Goal: Task Accomplishment & Management: Use online tool/utility

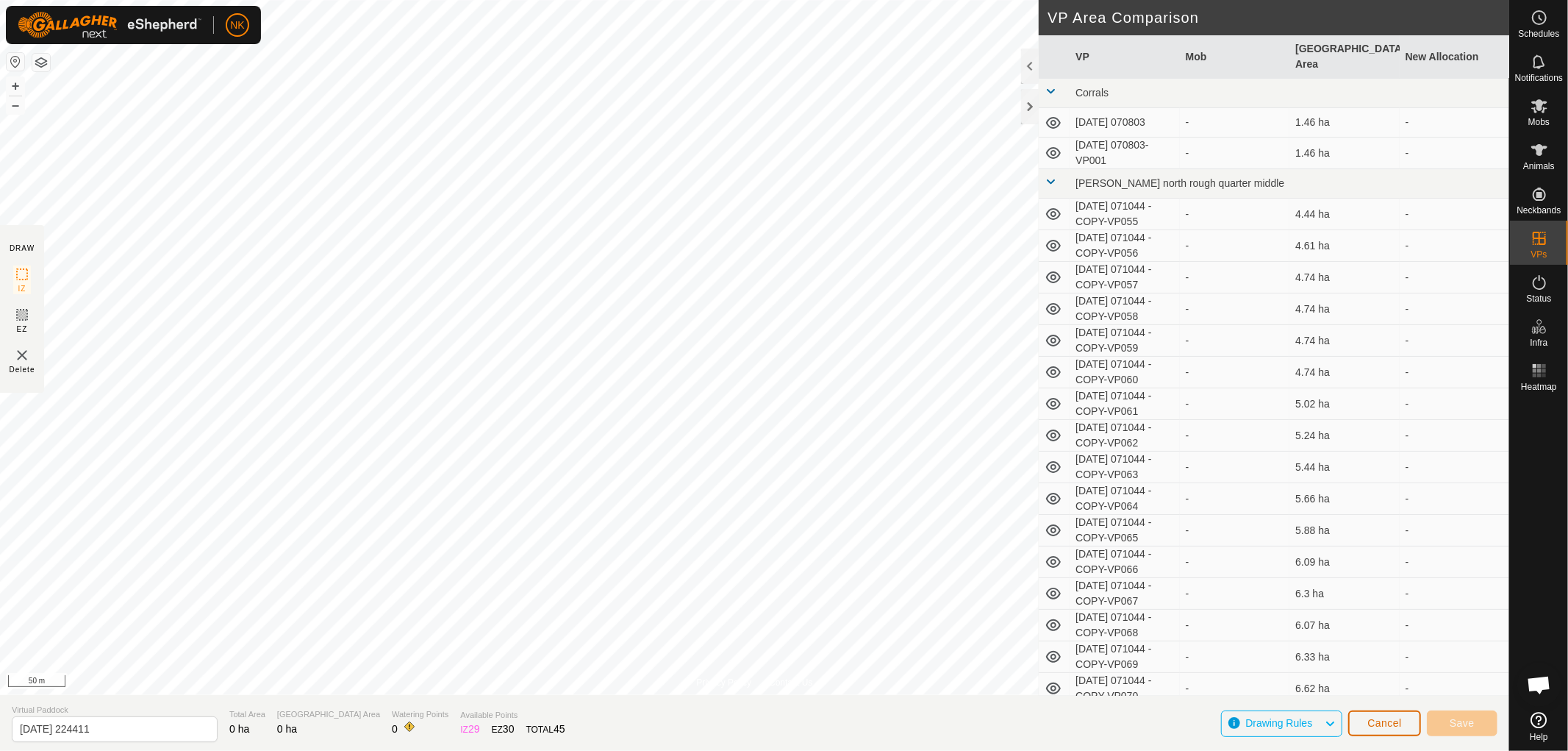
click at [1390, 719] on span "Cancel" at bounding box center [1384, 723] width 35 height 12
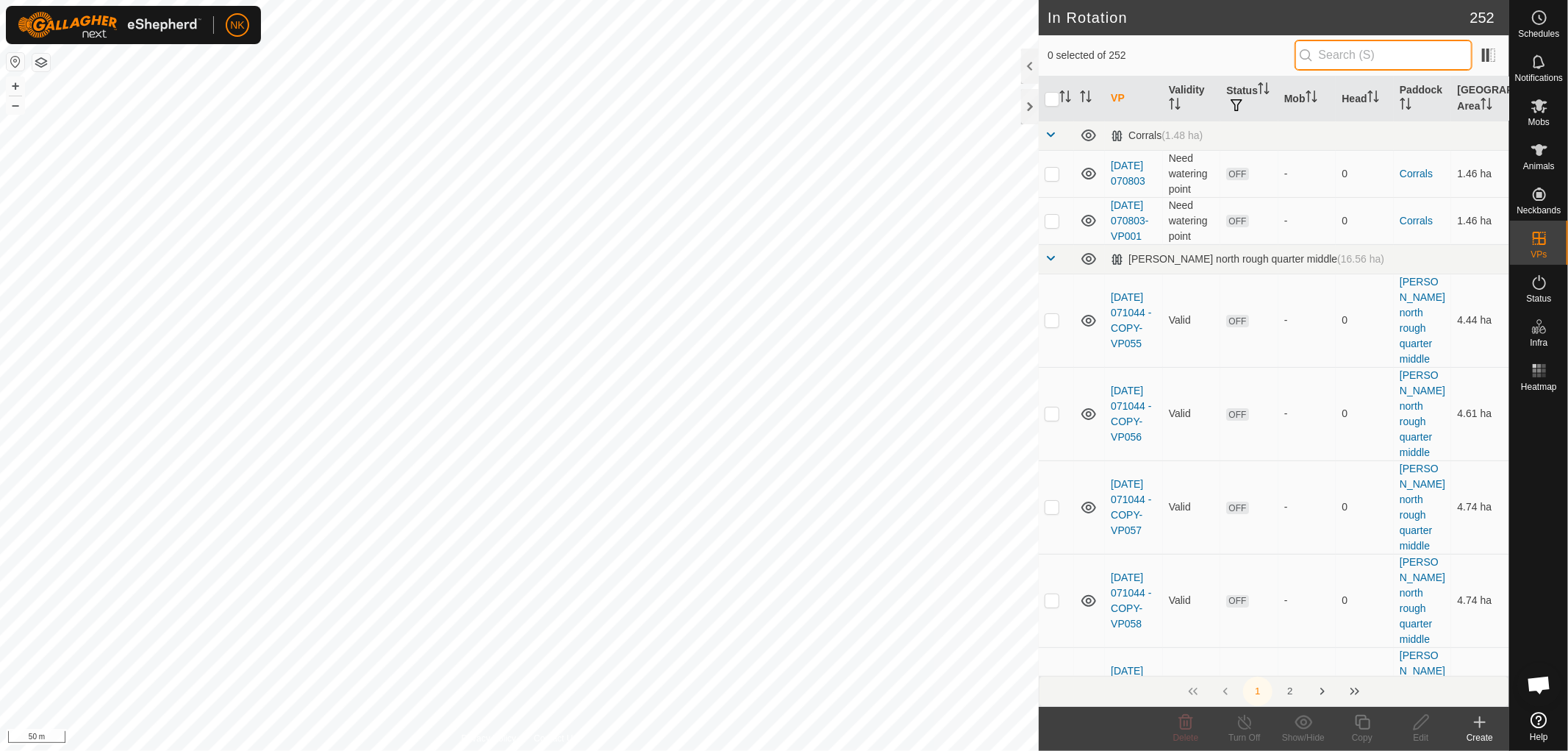
click at [1368, 55] on input "text" at bounding box center [1383, 55] width 178 height 31
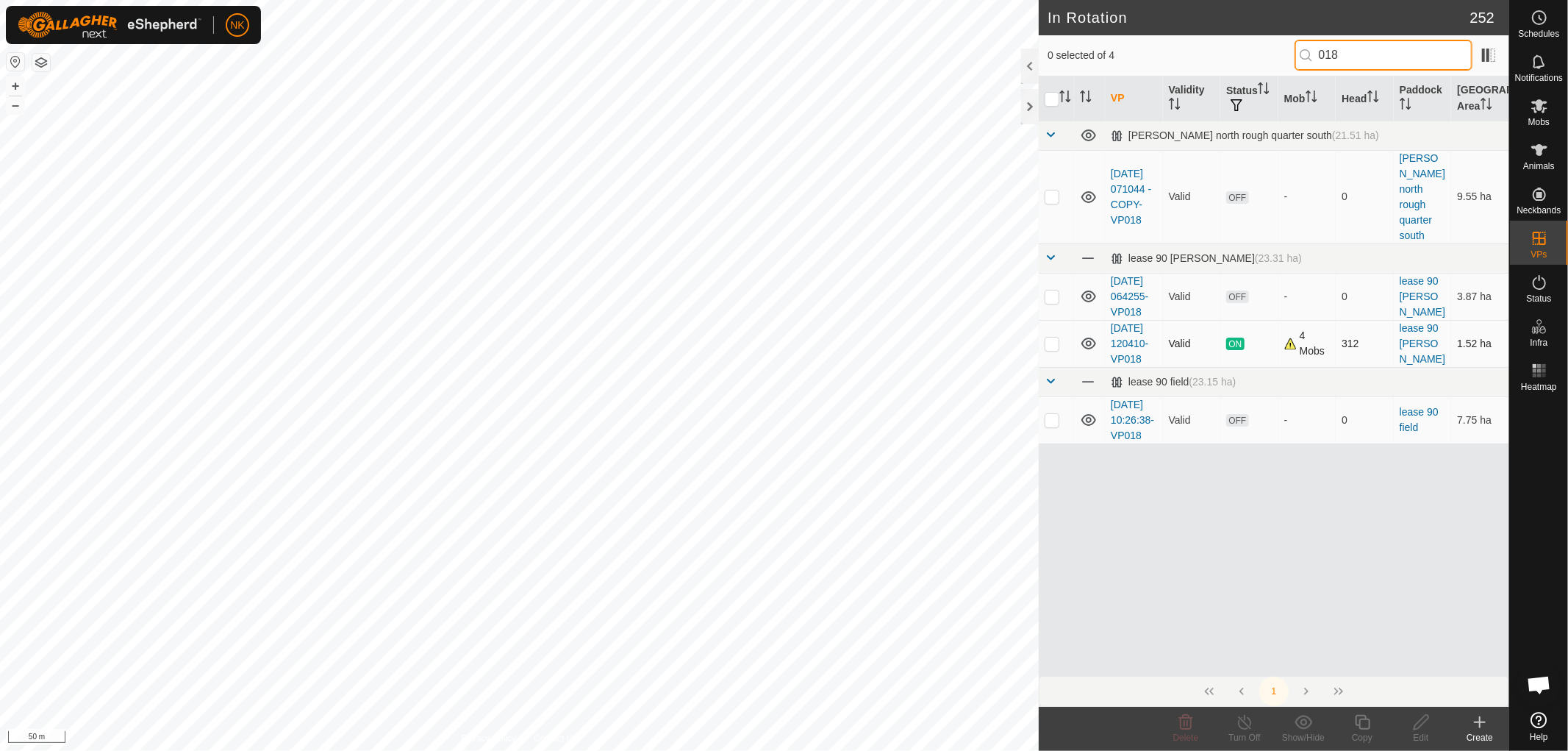
type input "018"
click at [1052, 347] on p-checkbox at bounding box center [1052, 343] width 14 height 12
checkbox input "true"
click at [1365, 725] on icon at bounding box center [1362, 722] width 18 height 17
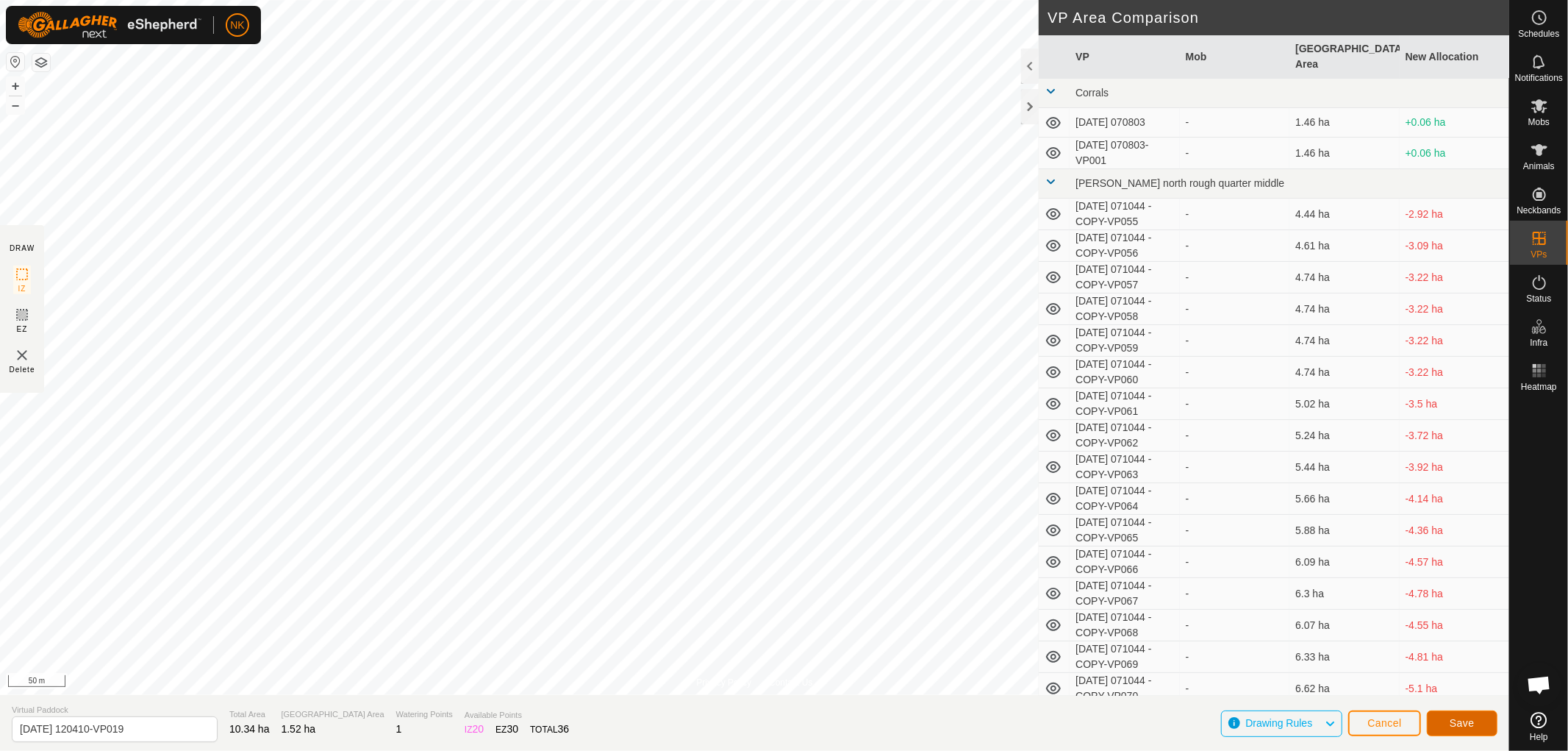
click at [1469, 717] on span "Save" at bounding box center [1461, 723] width 25 height 12
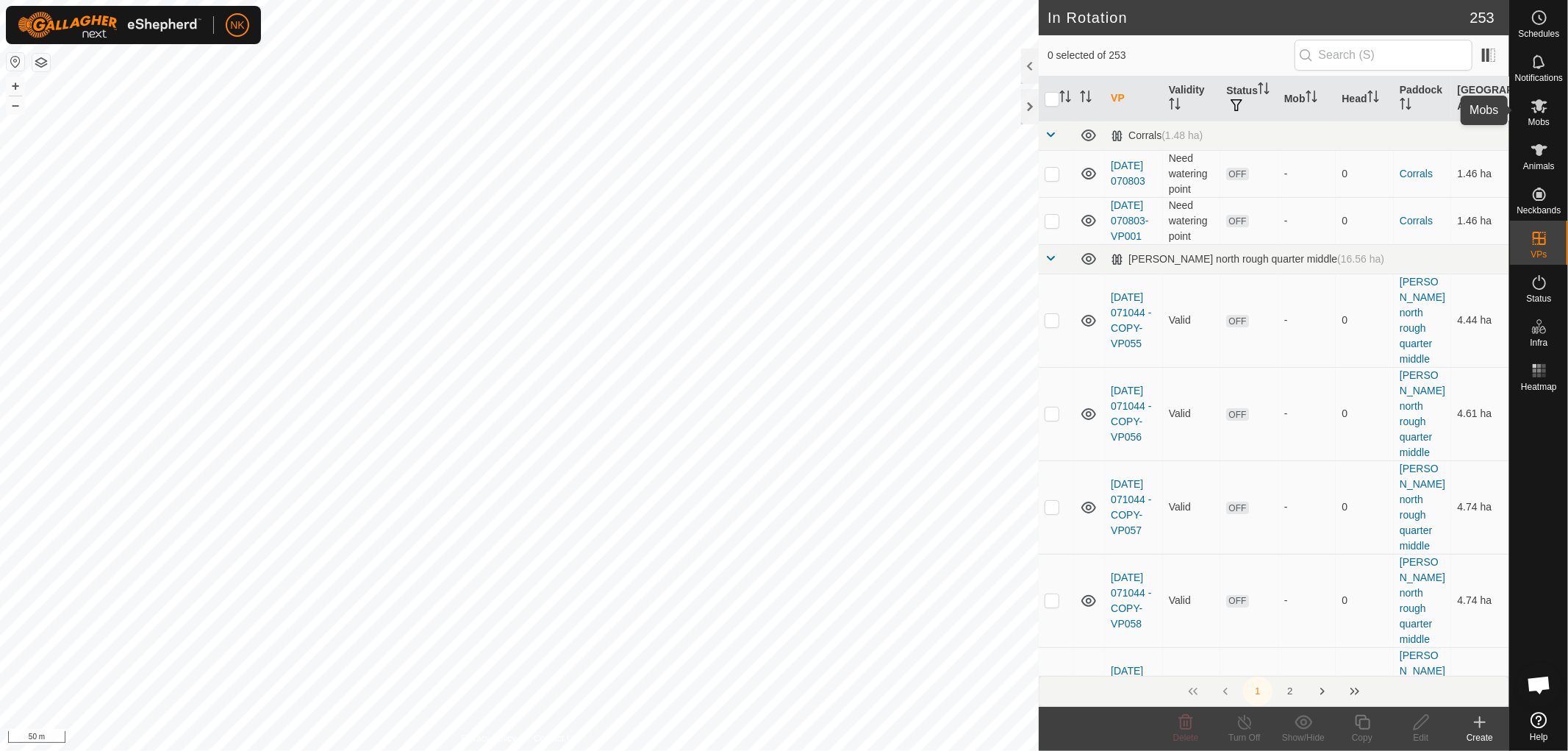
click at [1542, 104] on icon at bounding box center [1539, 106] width 16 height 14
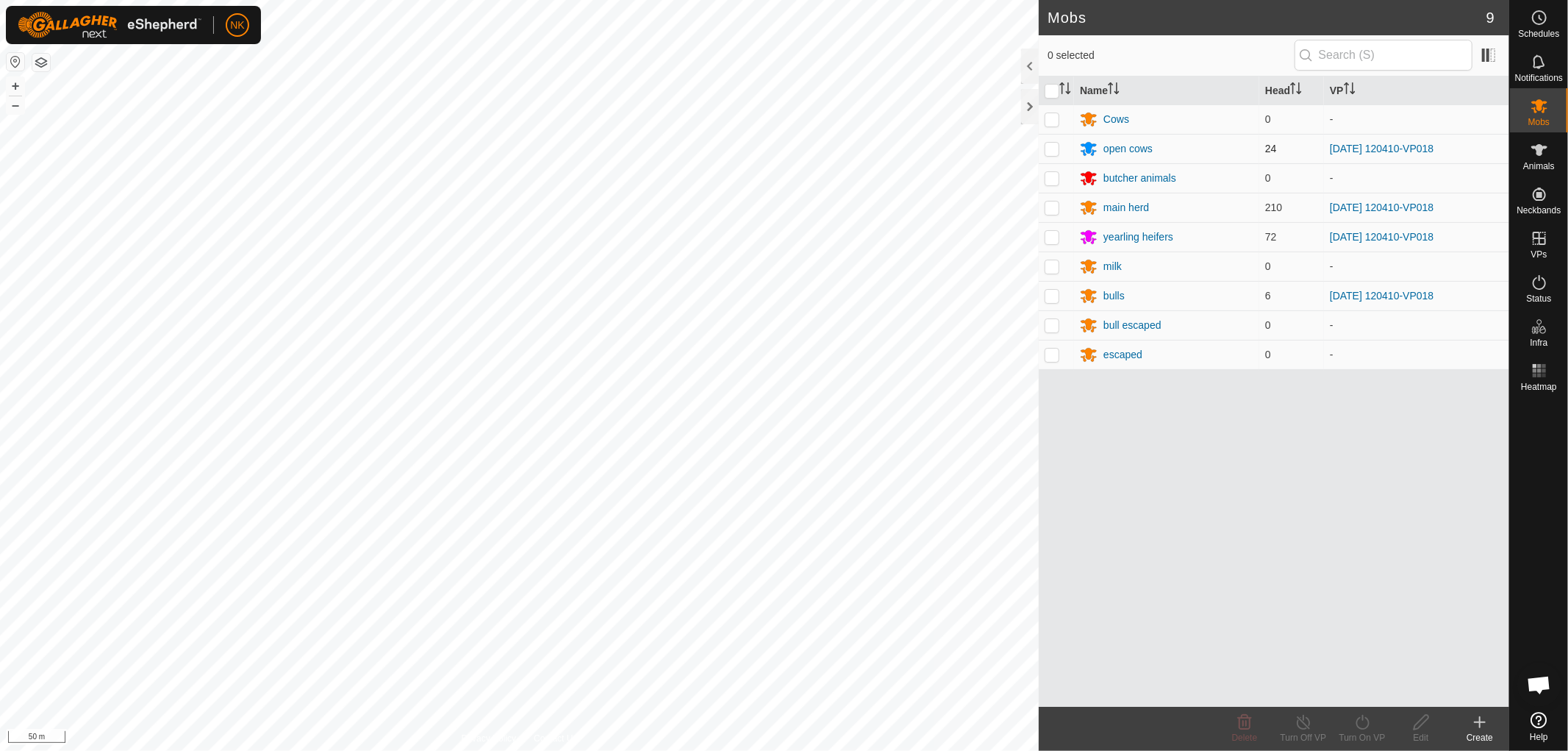
click at [1047, 147] on p-checkbox at bounding box center [1052, 149] width 14 height 12
checkbox input "true"
click at [1052, 206] on p-checkbox at bounding box center [1052, 207] width 14 height 12
checkbox input "true"
click at [1055, 236] on p-checkbox at bounding box center [1052, 237] width 14 height 12
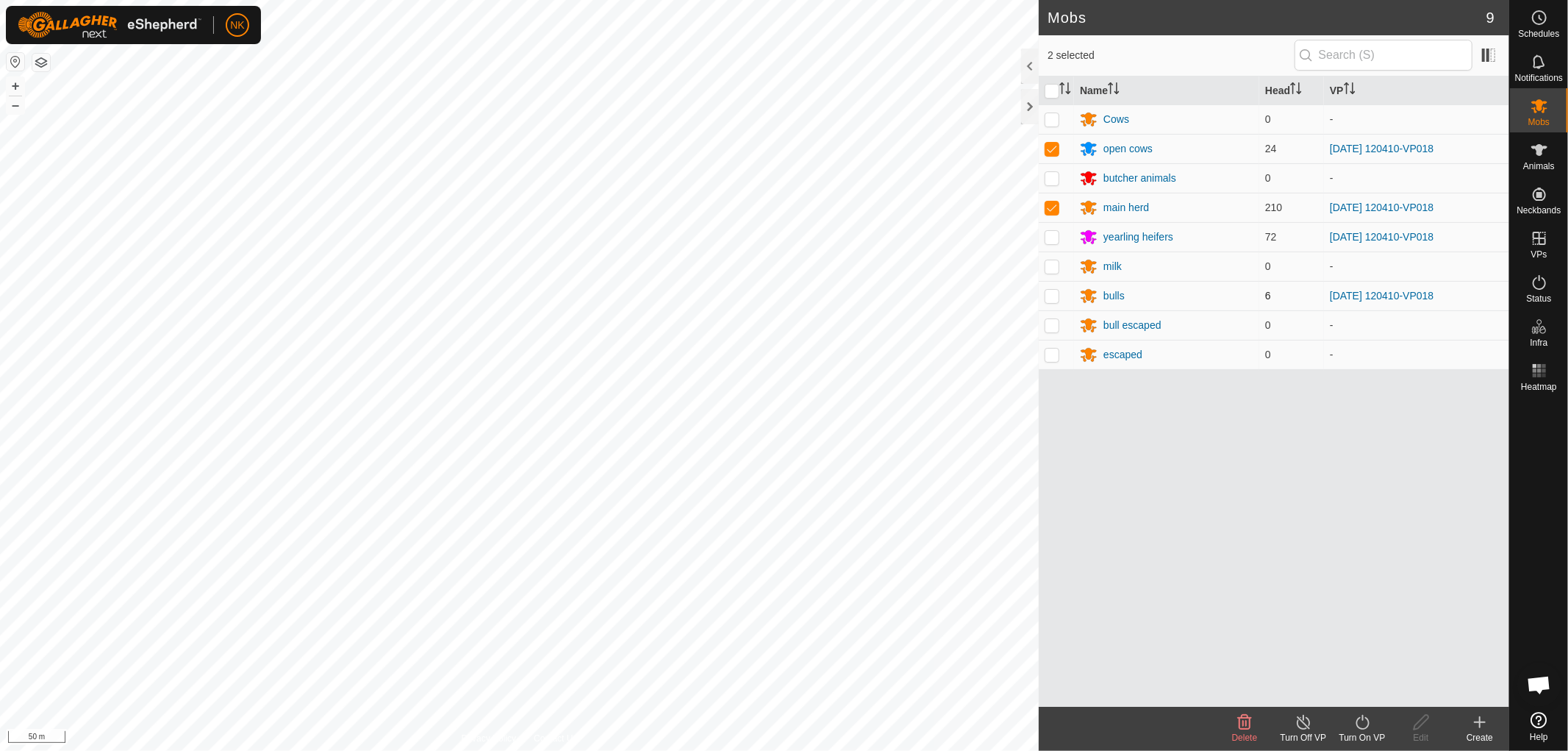
checkbox input "true"
click at [1053, 296] on p-checkbox at bounding box center [1052, 296] width 14 height 12
checkbox input "true"
click at [1365, 715] on icon at bounding box center [1362, 722] width 18 height 17
click at [1340, 689] on link "Now" at bounding box center [1406, 690] width 146 height 29
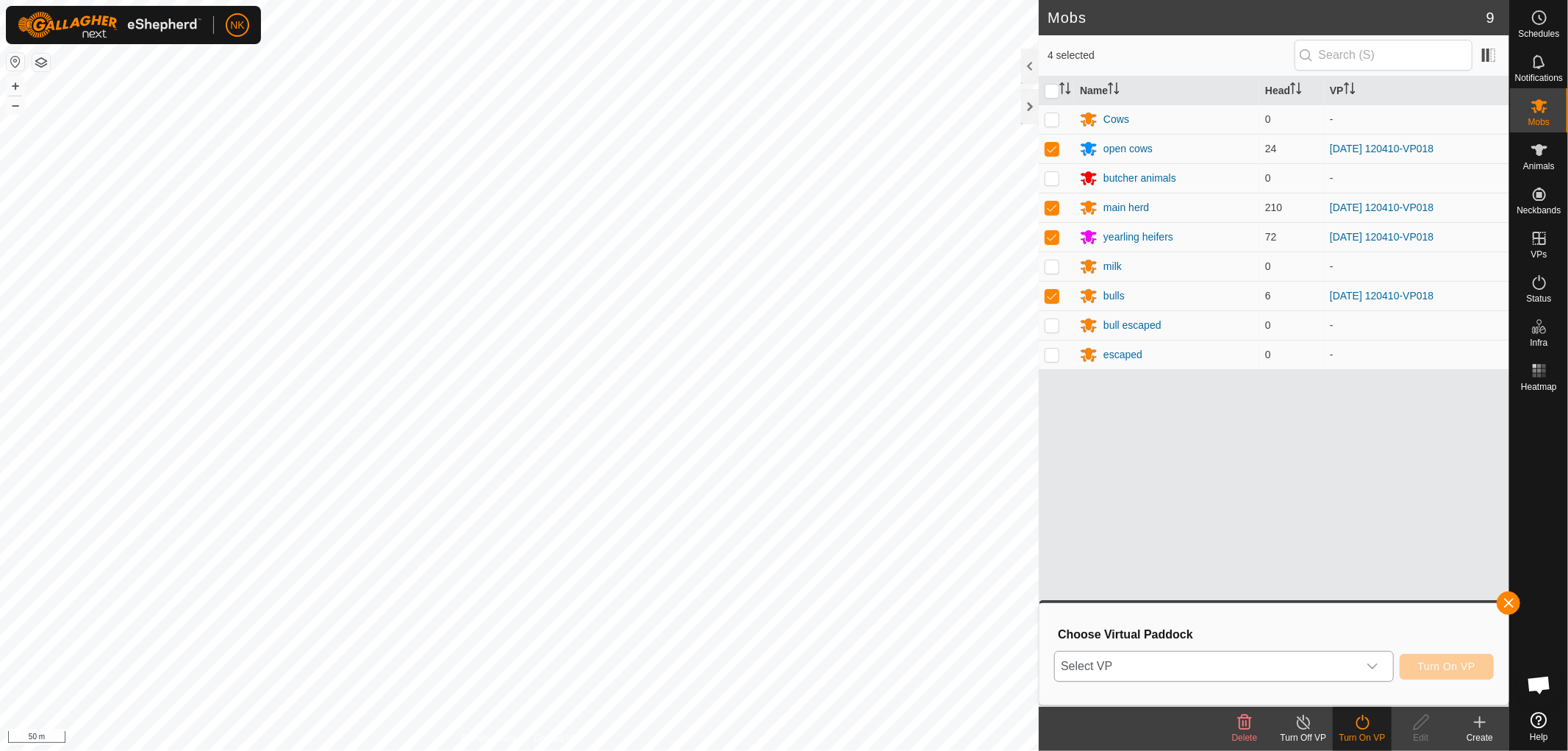
click at [1334, 672] on span "Select VP" at bounding box center [1206, 666] width 303 height 29
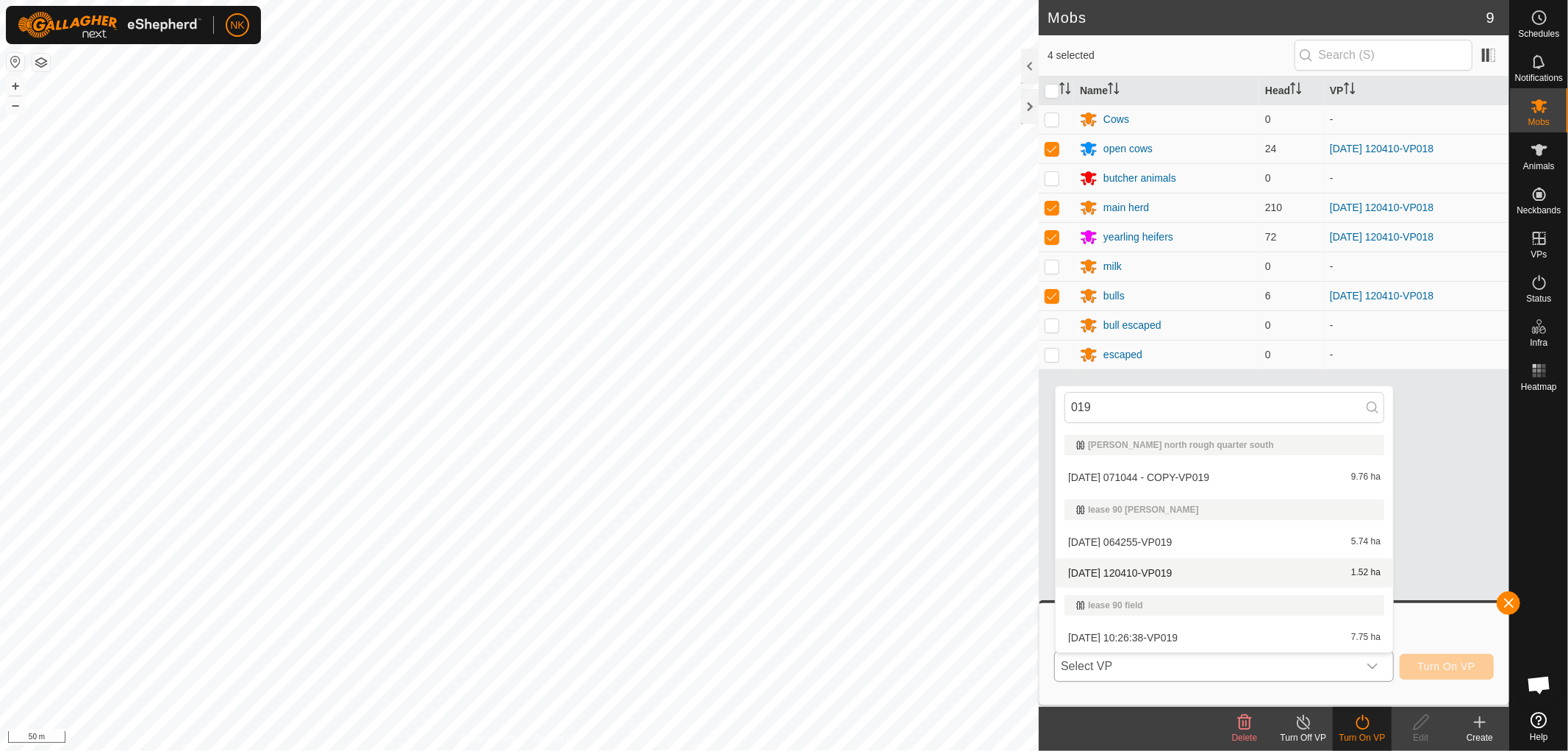
type input "019"
click at [1179, 569] on li "[DATE] 120410-VP019 1.52 ha" at bounding box center [1224, 573] width 337 height 29
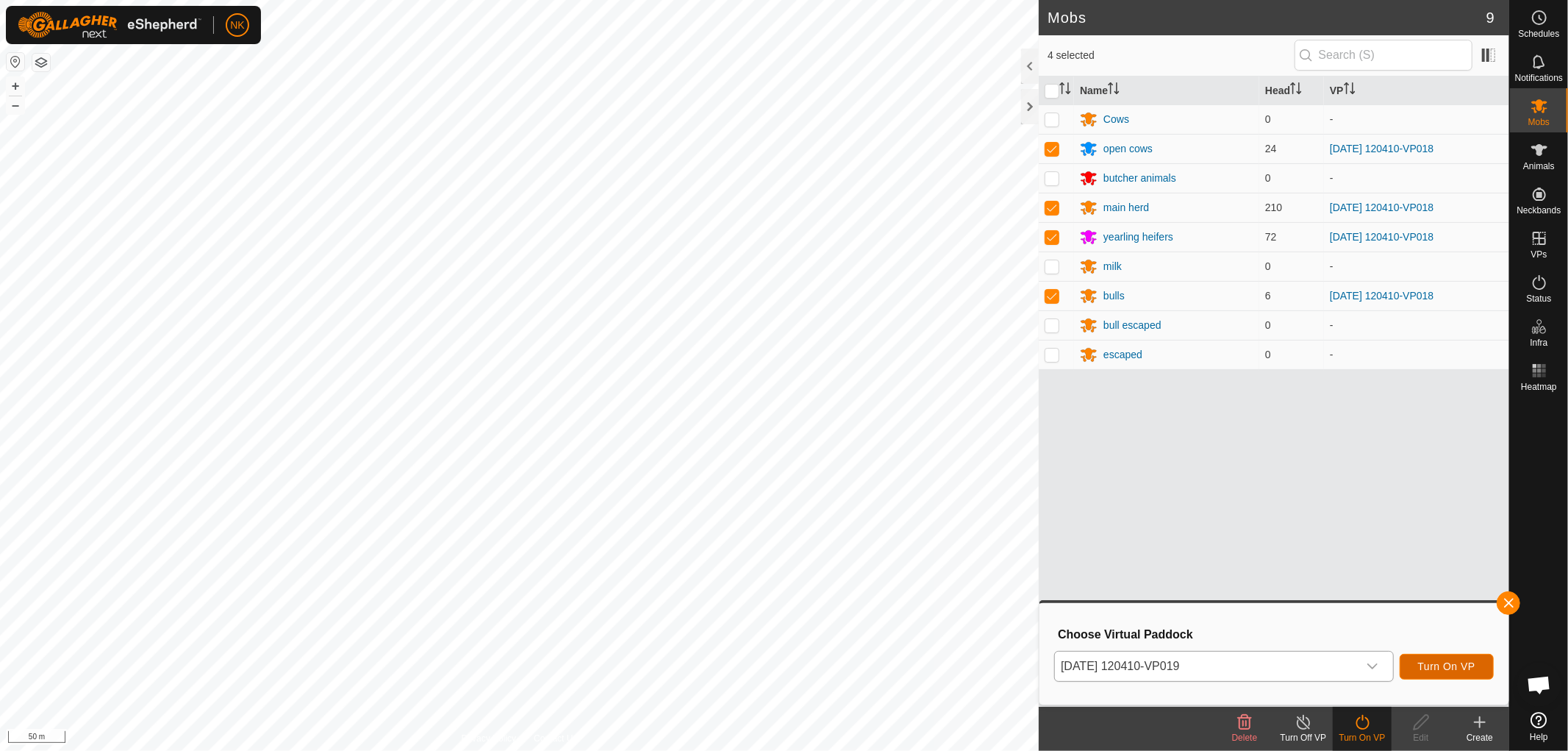
click at [1461, 656] on button "Turn On VP" at bounding box center [1446, 666] width 94 height 26
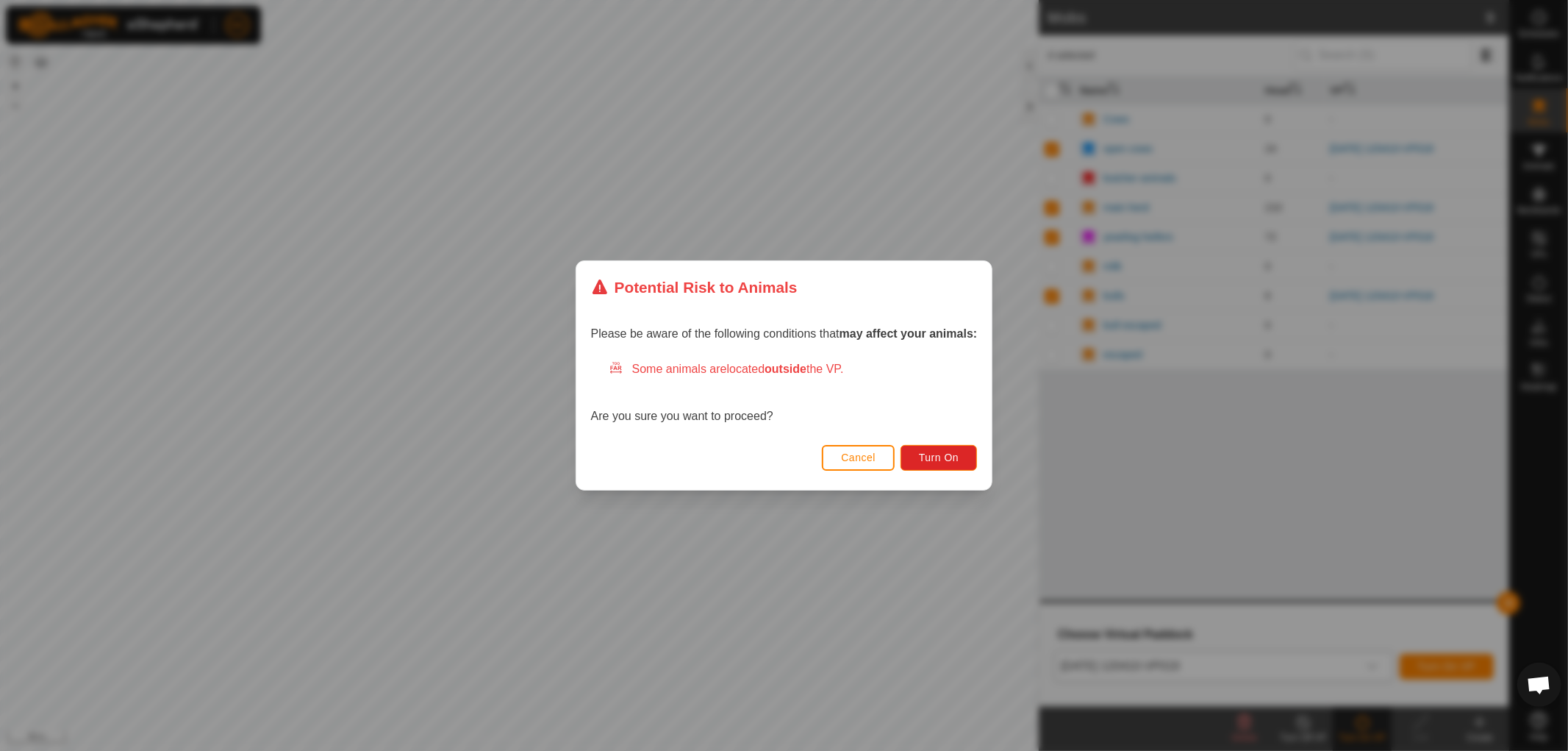
click at [936, 443] on div "Cancel Turn On" at bounding box center [784, 464] width 416 height 50
click at [935, 453] on span "Turn On" at bounding box center [938, 458] width 40 height 12
